Goal: Check status

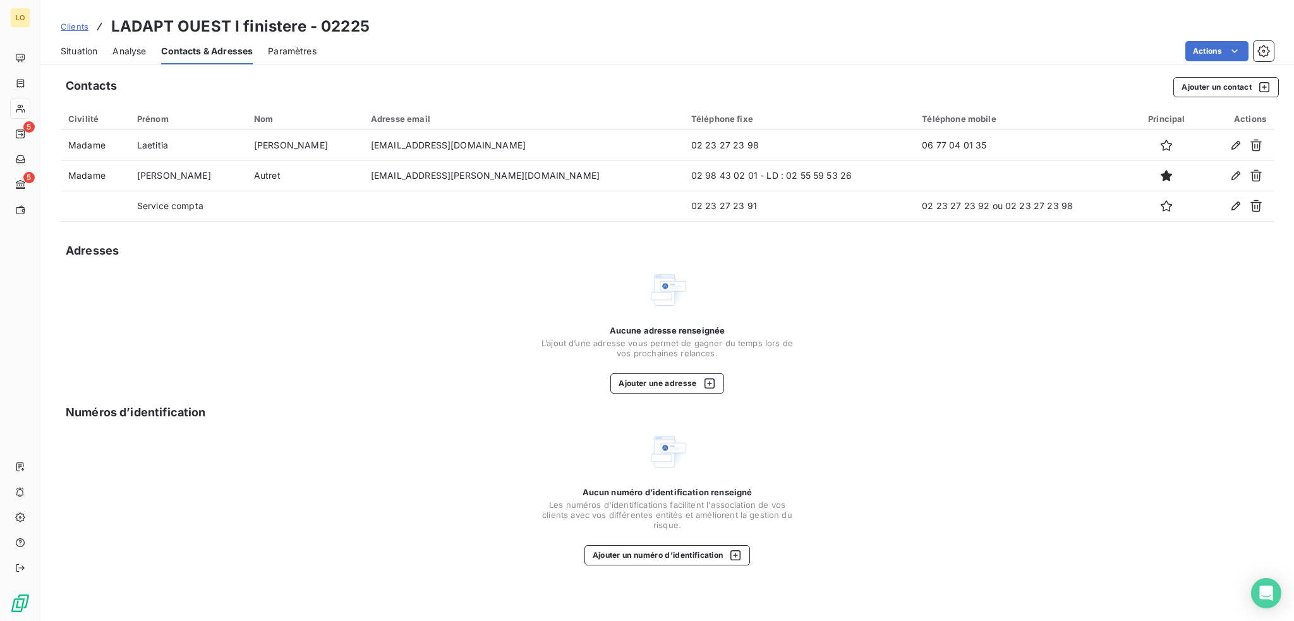
click at [78, 55] on span "Situation" at bounding box center [79, 51] width 37 height 13
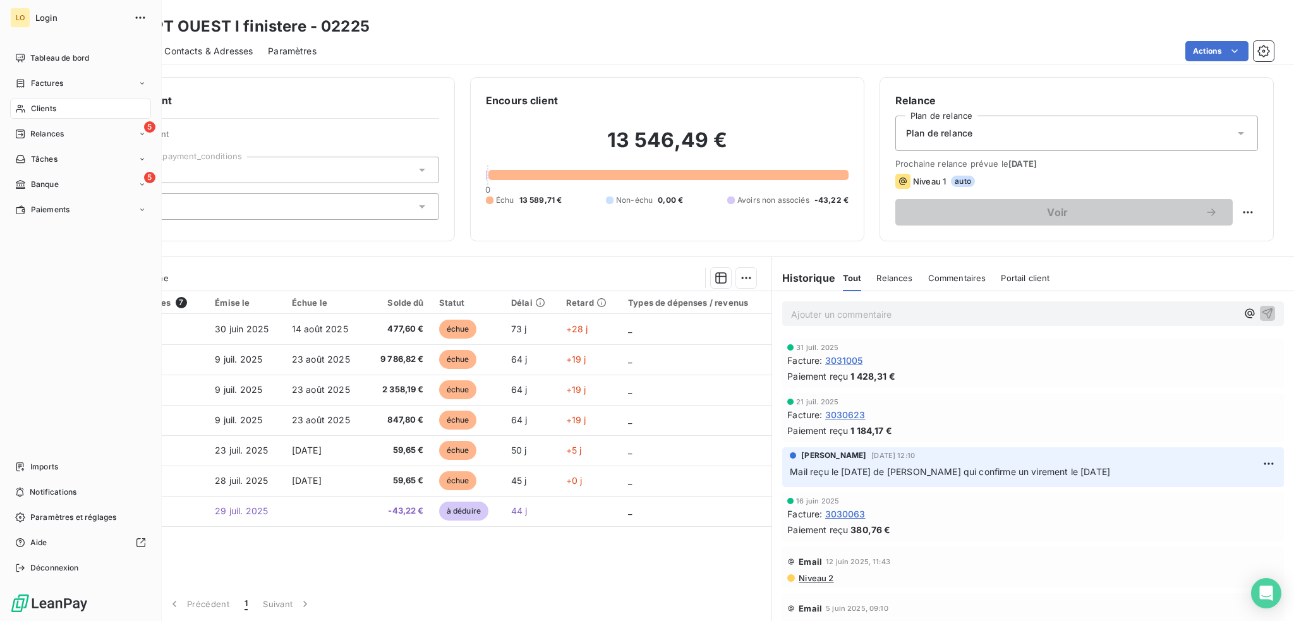
click at [37, 107] on span "Clients" at bounding box center [43, 108] width 25 height 11
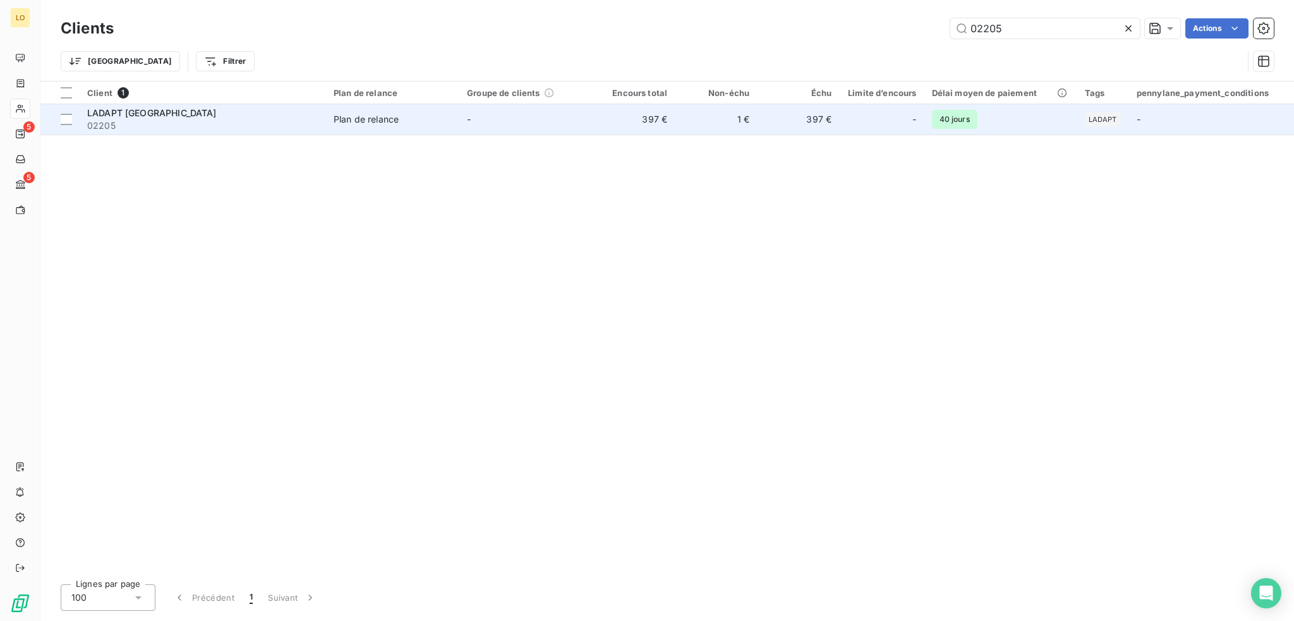
type input "02205"
click at [239, 124] on span "02205" at bounding box center [202, 125] width 231 height 13
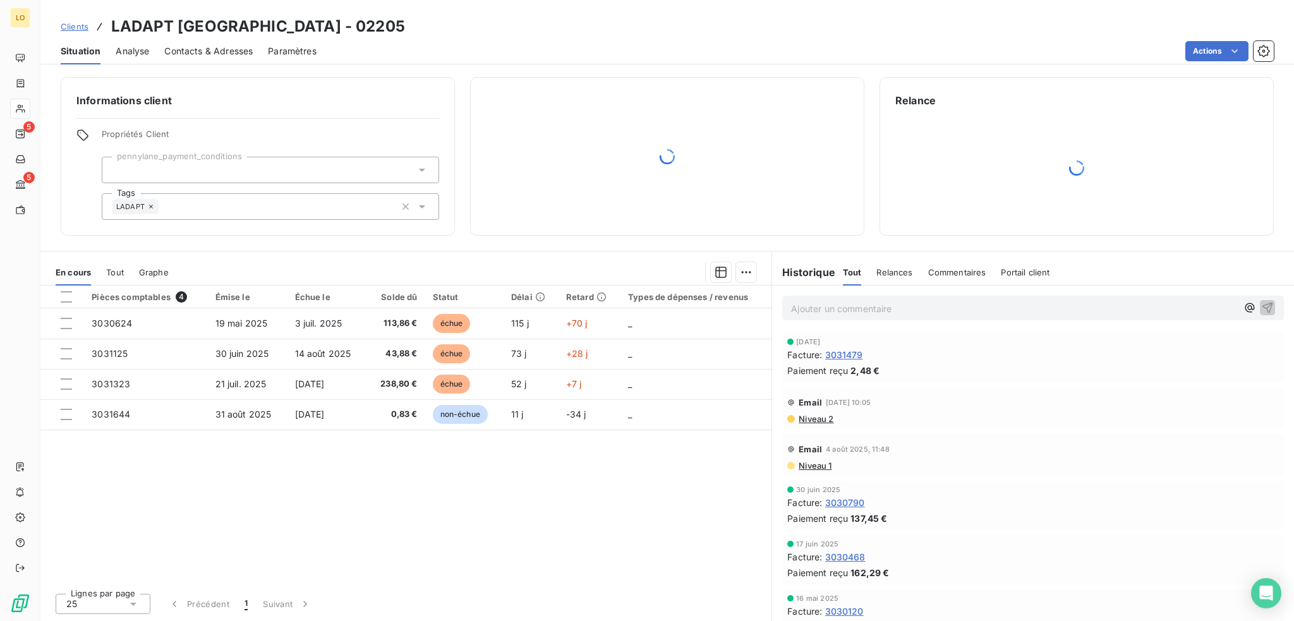
click at [219, 57] on div "Contacts & Adresses" at bounding box center [208, 51] width 88 height 27
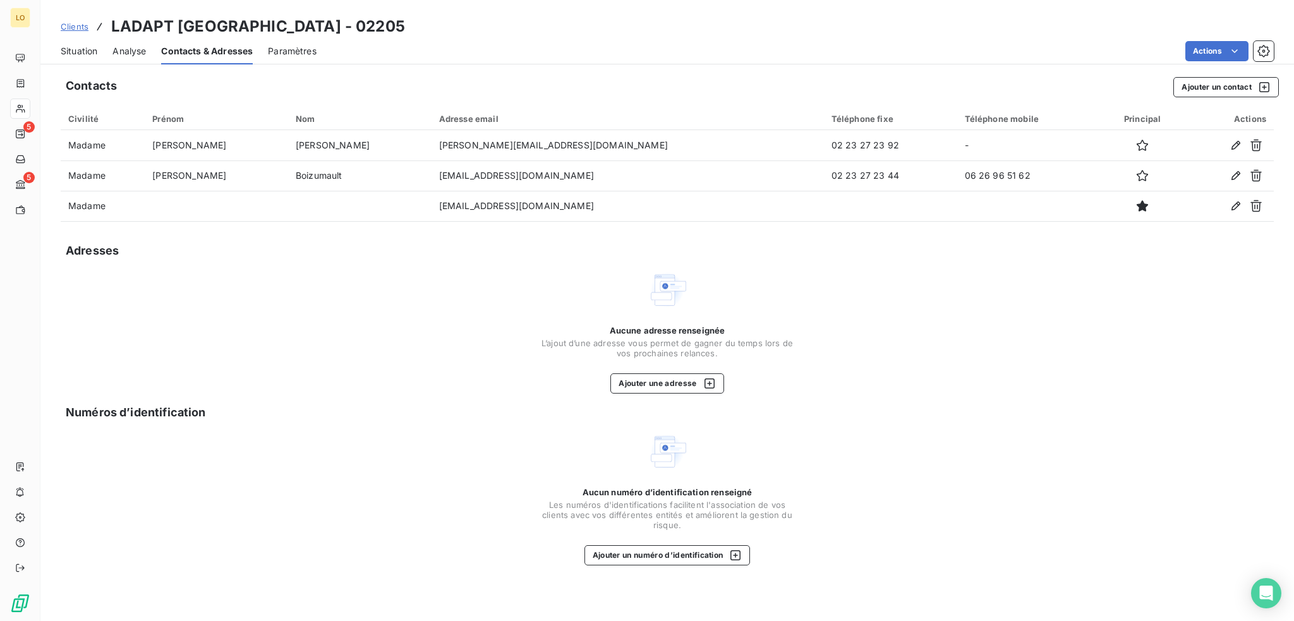
click at [92, 52] on span "Situation" at bounding box center [79, 51] width 37 height 13
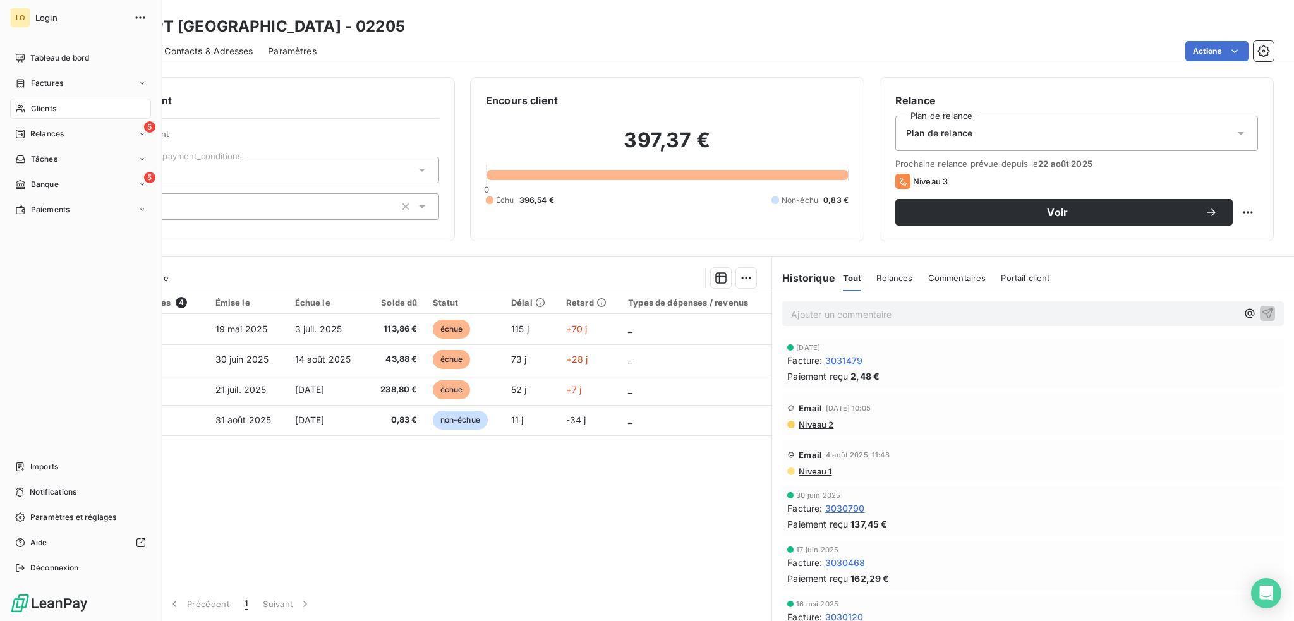
click at [39, 108] on span "Clients" at bounding box center [43, 108] width 25 height 11
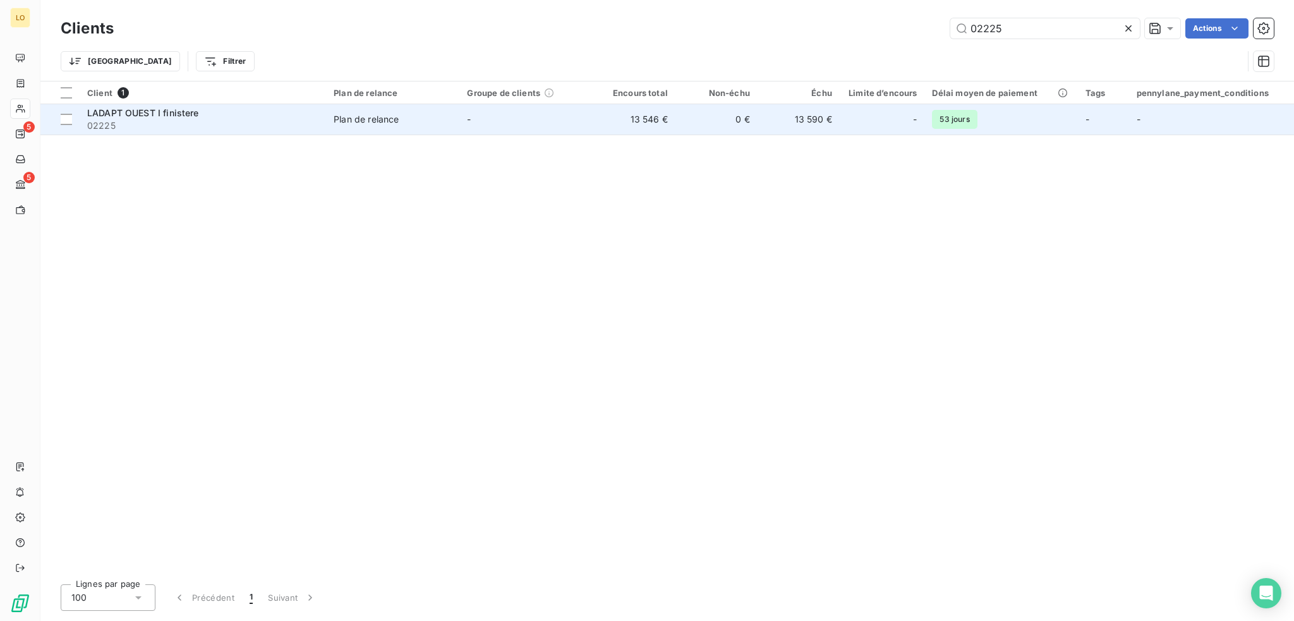
type input "02225"
click at [250, 126] on span "02225" at bounding box center [202, 125] width 231 height 13
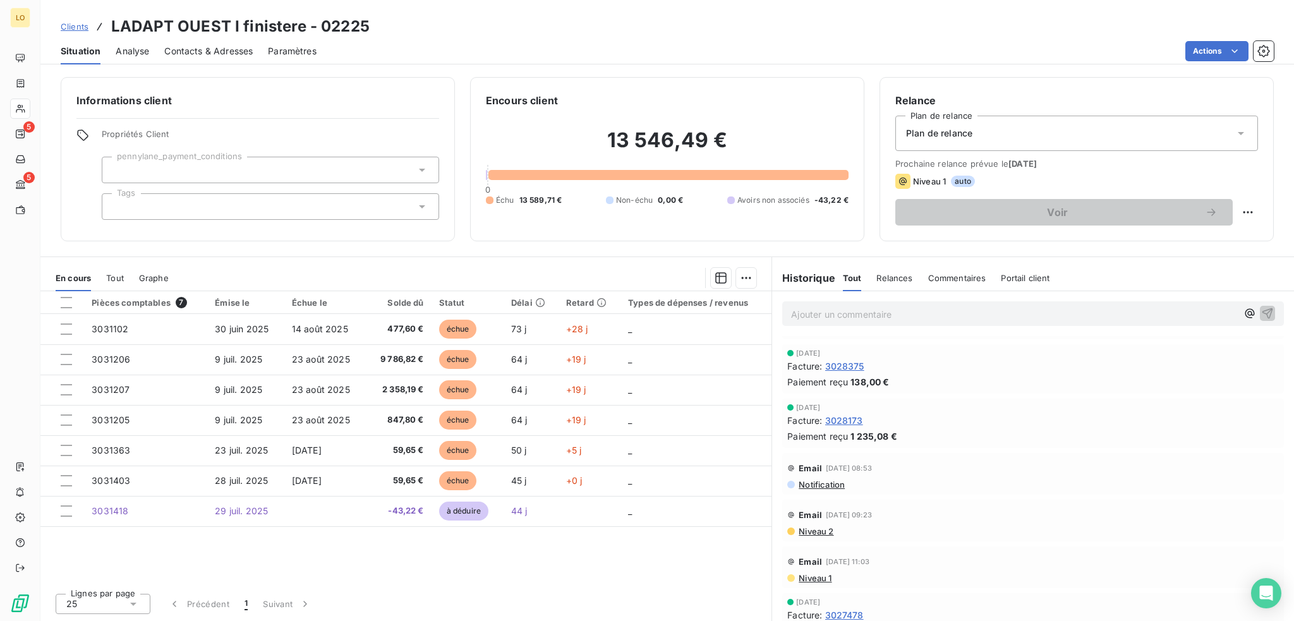
scroll to position [1769, 0]
